Goal: Task Accomplishment & Management: Manage account settings

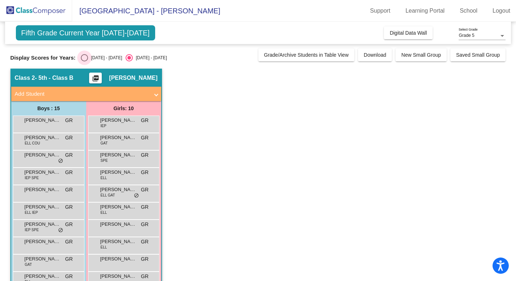
click at [85, 56] on div "Select an option" at bounding box center [84, 57] width 7 height 7
click at [84, 61] on input "[DATE] - [DATE]" at bounding box center [84, 61] width 0 height 0
radio input "true"
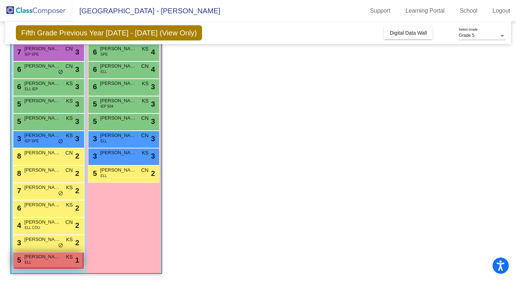
click at [71, 263] on div "5 [PERSON_NAME] ELL KS lock do_not_disturb_alt 1" at bounding box center [47, 259] width 69 height 15
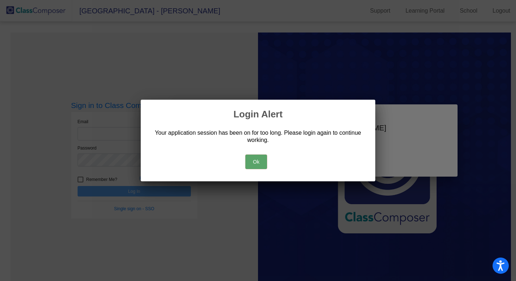
click at [252, 161] on button "Ok" at bounding box center [257, 162] width 22 height 14
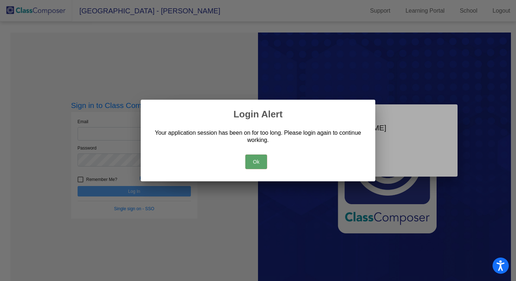
click at [257, 162] on button "Ok" at bounding box center [257, 162] width 22 height 14
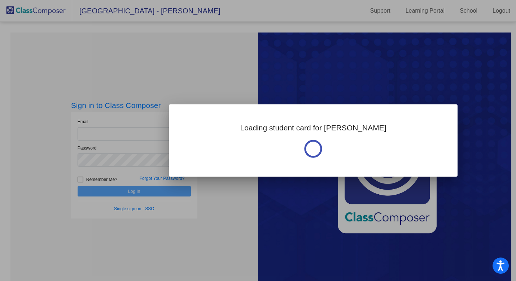
click at [234, 281] on div at bounding box center [258, 140] width 516 height 281
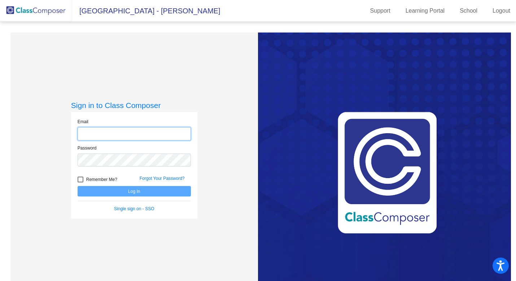
click at [99, 136] on input "email" at bounding box center [134, 133] width 113 height 13
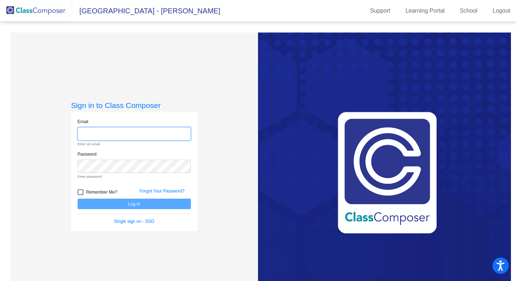
type input "[EMAIL_ADDRESS][DOMAIN_NAME]"
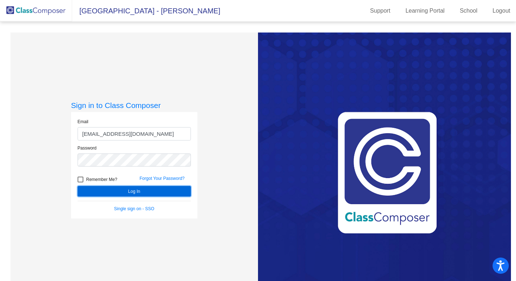
click at [147, 191] on button "Log In" at bounding box center [134, 191] width 113 height 10
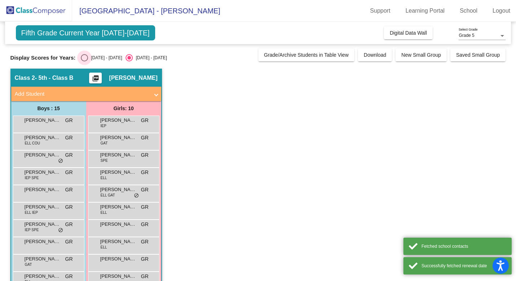
click at [84, 55] on div "Select an option" at bounding box center [84, 57] width 7 height 7
click at [84, 61] on input "[DATE] - [DATE]" at bounding box center [84, 61] width 0 height 0
radio input "true"
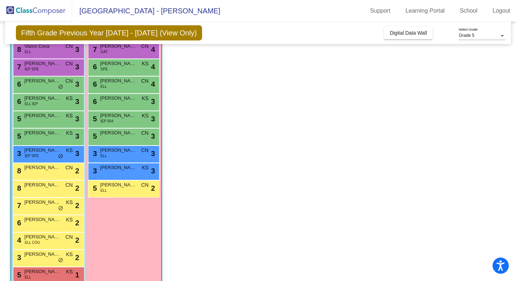
scroll to position [106, 0]
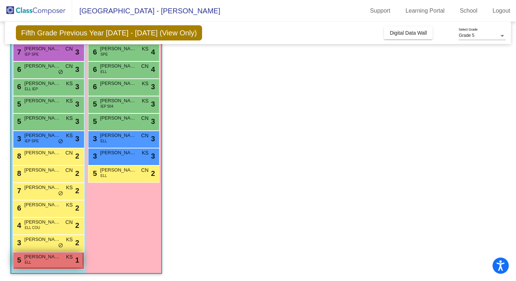
click at [47, 262] on div "5 [PERSON_NAME] ELL KS lock do_not_disturb_alt 1" at bounding box center [47, 259] width 69 height 15
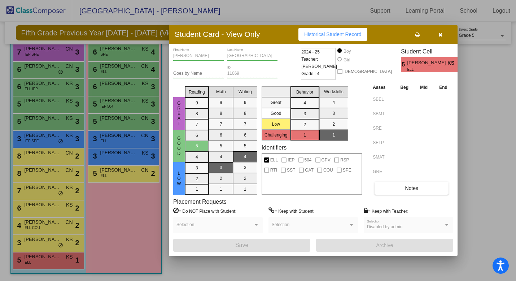
scroll to position [0, 0]
click at [409, 189] on span "Notes" at bounding box center [411, 188] width 13 height 6
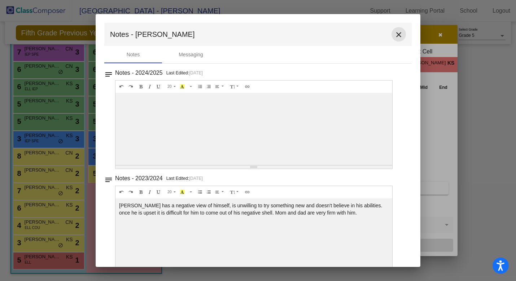
click at [398, 34] on mat-icon "close" at bounding box center [399, 34] width 9 height 9
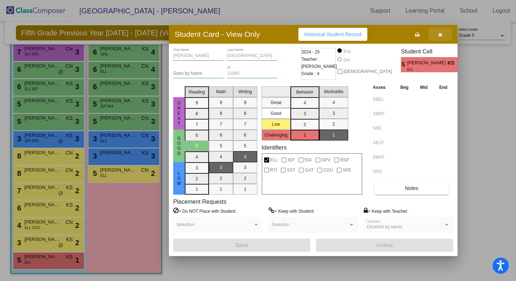
click at [441, 34] on icon "button" at bounding box center [441, 34] width 4 height 5
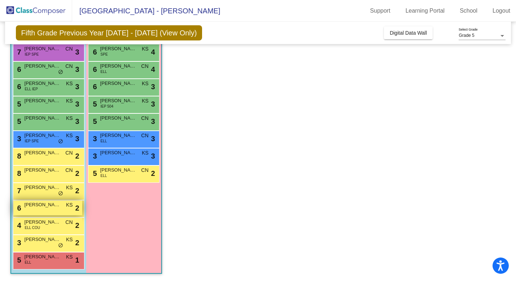
click at [52, 207] on span "[PERSON_NAME]" at bounding box center [43, 204] width 36 height 7
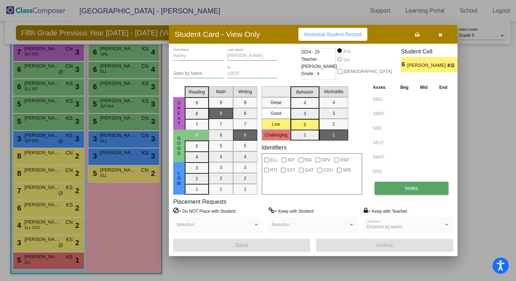
click at [439, 192] on button "Notes" at bounding box center [412, 188] width 74 height 13
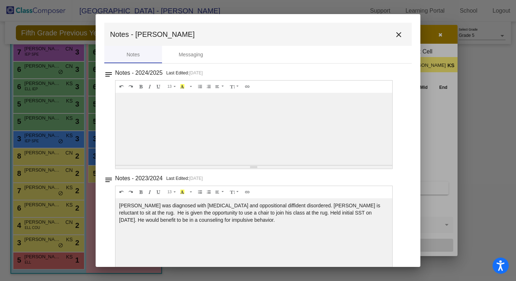
click at [397, 35] on mat-icon "close" at bounding box center [399, 34] width 9 height 9
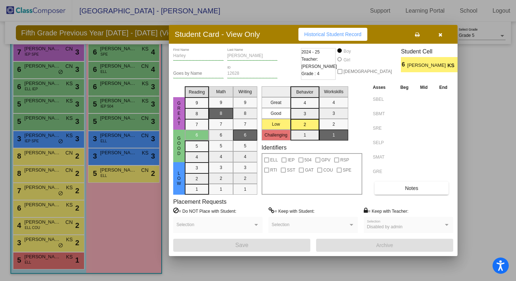
click at [440, 35] on icon "button" at bounding box center [441, 34] width 4 height 5
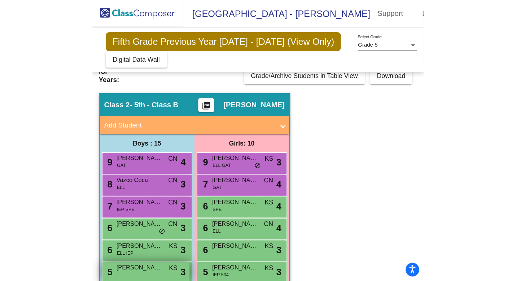
scroll to position [12, 0]
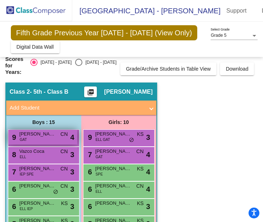
click at [44, 130] on div "9 [PERSON_NAME] GAT CN lock do_not_disturb_alt 4" at bounding box center [42, 137] width 69 height 15
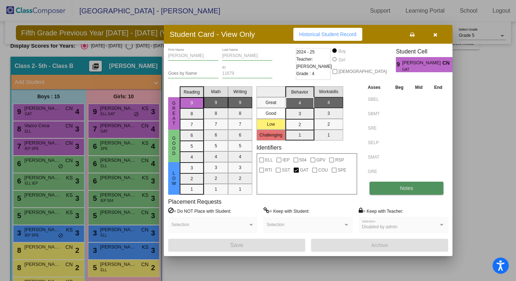
click at [391, 189] on button "Notes" at bounding box center [407, 188] width 74 height 13
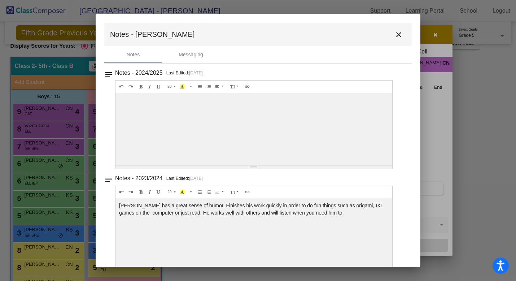
click at [393, 41] on mat-toolbar "Notes - [PERSON_NAME] close" at bounding box center [258, 34] width 308 height 23
click at [395, 39] on button "close" at bounding box center [399, 34] width 14 height 14
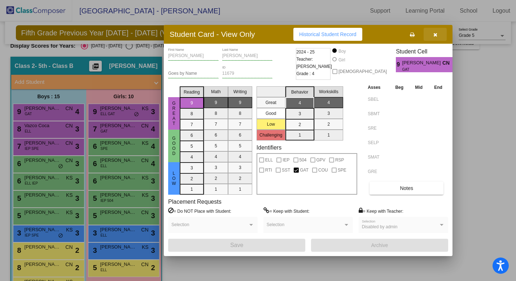
click at [438, 36] on button "button" at bounding box center [435, 34] width 23 height 13
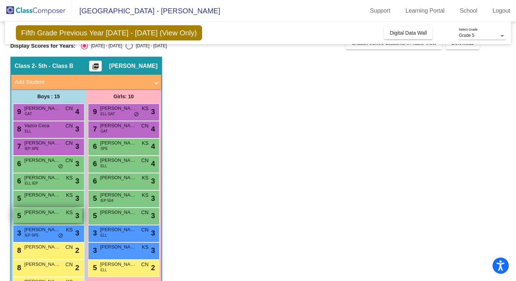
scroll to position [16, 0]
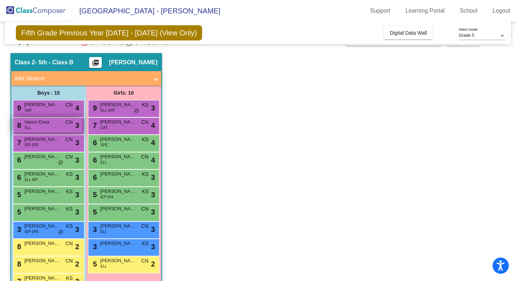
click at [53, 127] on div "8 Vazco Coca ELL CN lock do_not_disturb_alt 3" at bounding box center [47, 125] width 69 height 15
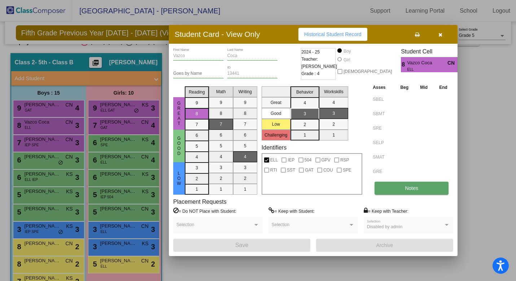
click at [402, 191] on button "Notes" at bounding box center [412, 188] width 74 height 13
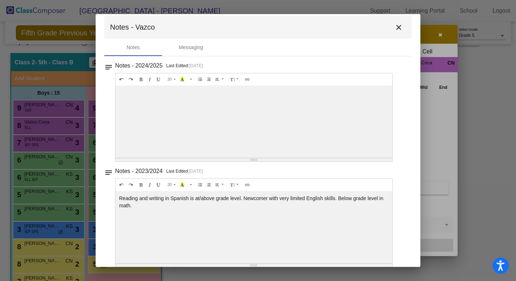
scroll to position [8, 0]
click at [395, 29] on mat-icon "close" at bounding box center [399, 27] width 9 height 9
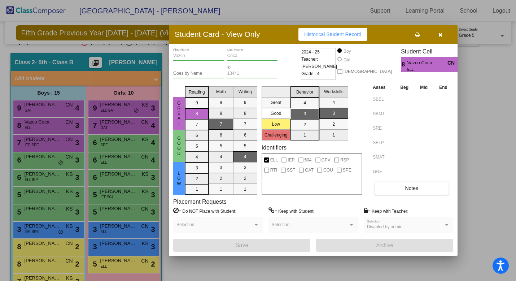
click at [445, 36] on button "button" at bounding box center [440, 34] width 23 height 13
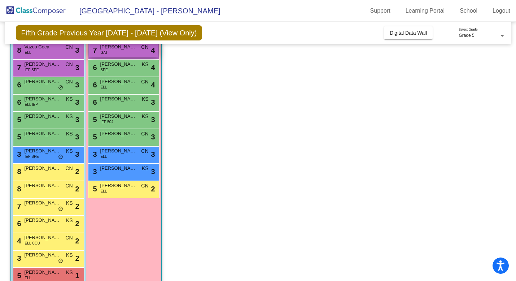
scroll to position [106, 0]
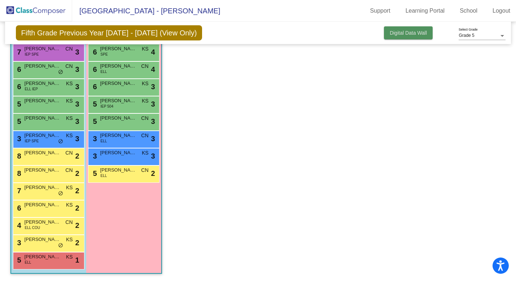
click at [425, 32] on span "Digital Data Wall" at bounding box center [408, 33] width 37 height 6
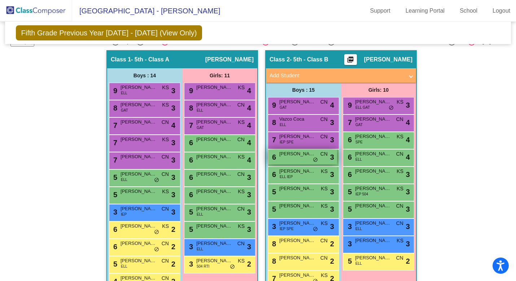
scroll to position [116, 0]
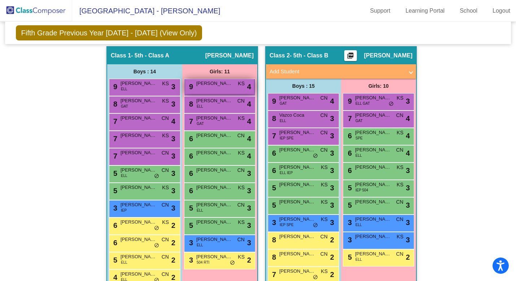
click at [214, 90] on div "9 [PERSON_NAME] KS lock do_not_disturb_alt 4" at bounding box center [219, 86] width 69 height 15
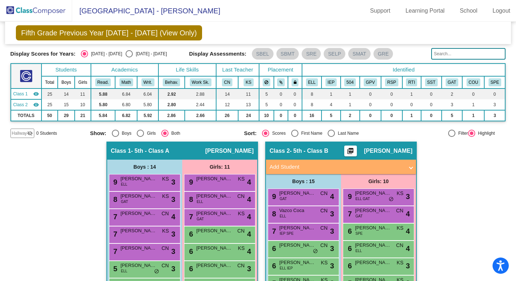
scroll to position [0, 0]
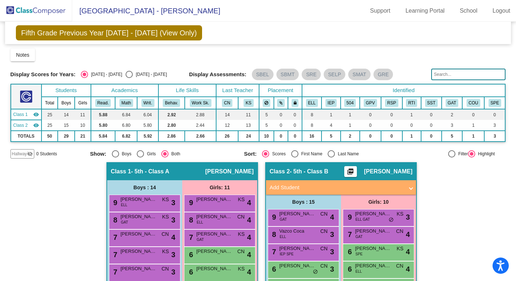
click at [36, 126] on mat-icon "visibility" at bounding box center [36, 125] width 6 height 6
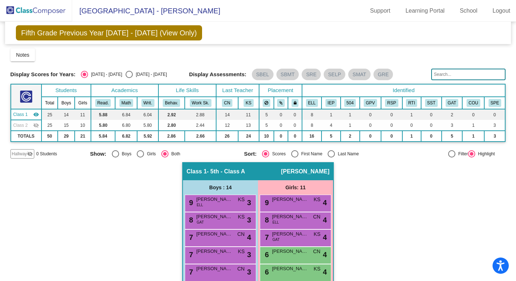
click at [36, 125] on mat-icon "visibility_off" at bounding box center [36, 125] width 6 height 6
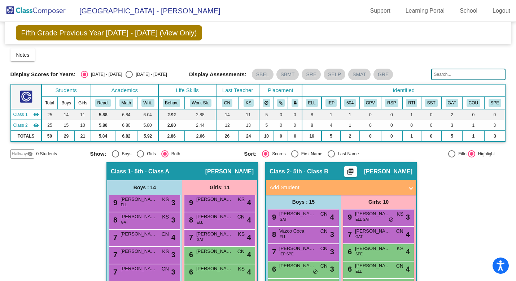
click at [126, 76] on div "Select an option" at bounding box center [129, 74] width 7 height 7
click at [129, 78] on input "[DATE] - [DATE]" at bounding box center [129, 78] width 0 height 0
radio input "true"
